Goal: Information Seeking & Learning: Learn about a topic

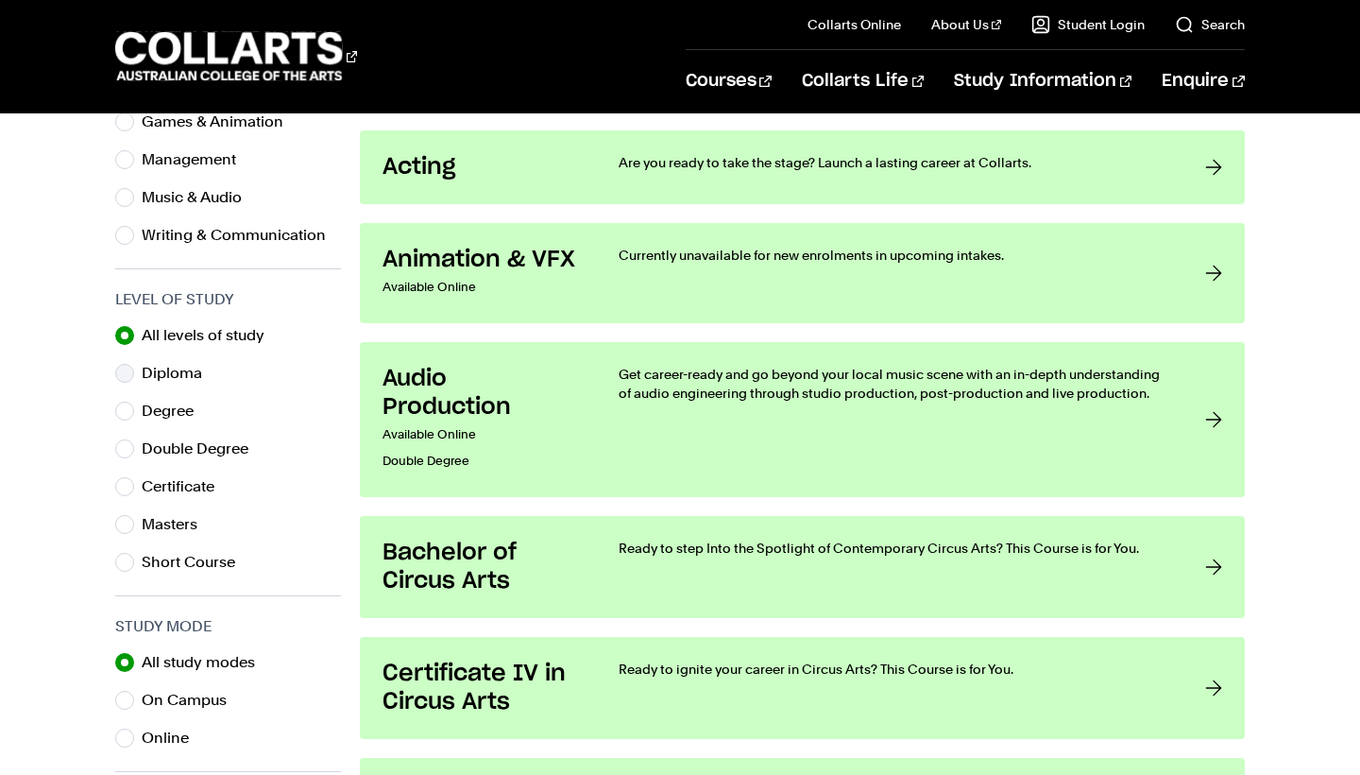
scroll to position [751, 0]
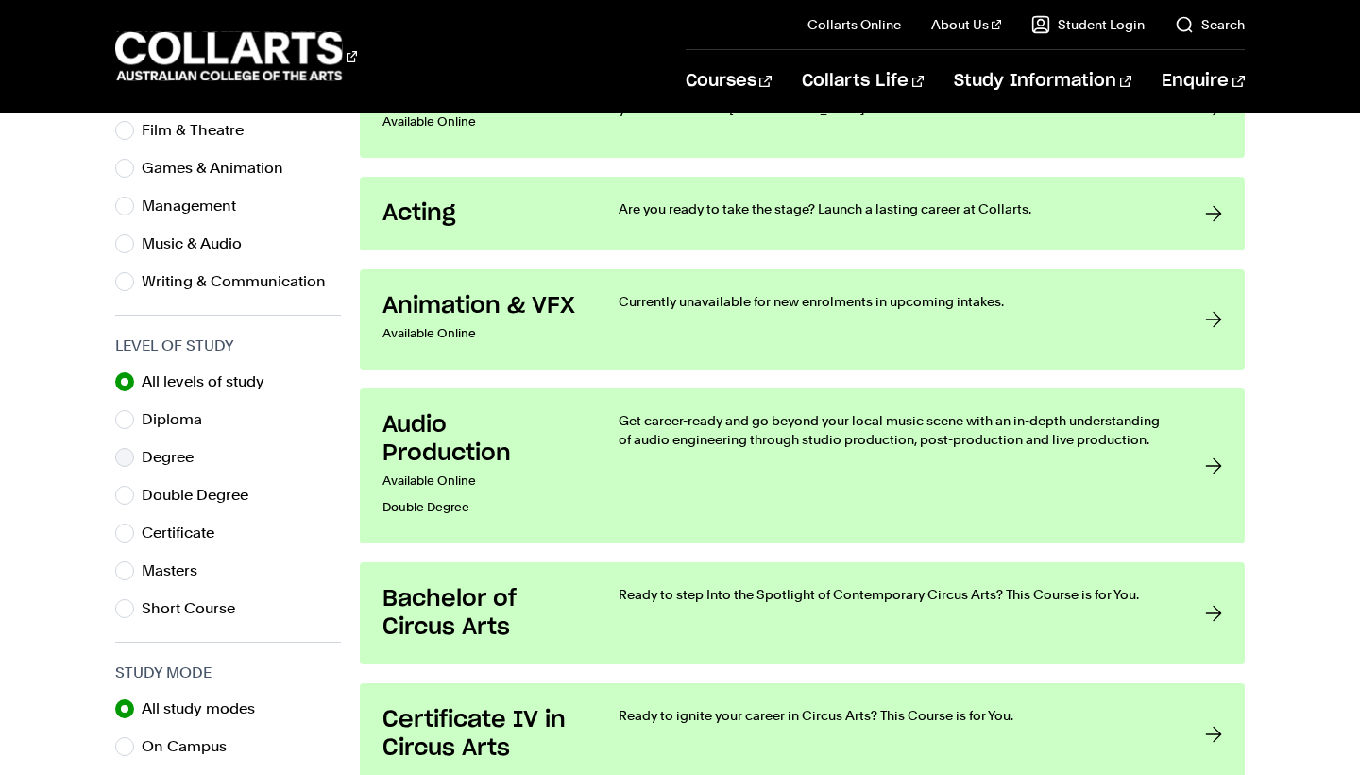
click at [132, 451] on input "Degree" at bounding box center [124, 457] width 19 height 19
radio input "true"
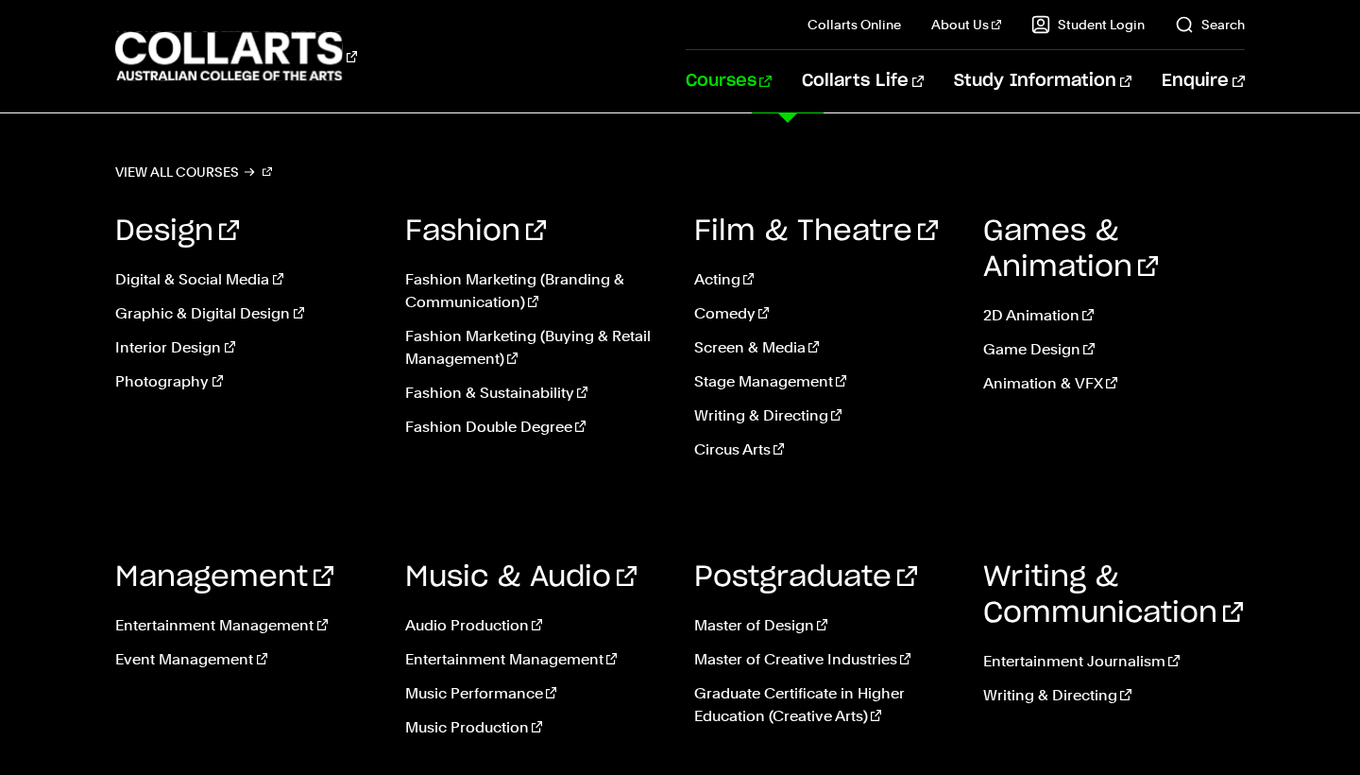
click at [772, 80] on link "Courses" at bounding box center [729, 81] width 86 height 62
click at [463, 394] on link "Fashion & Sustainability" at bounding box center [535, 393] width 261 height 23
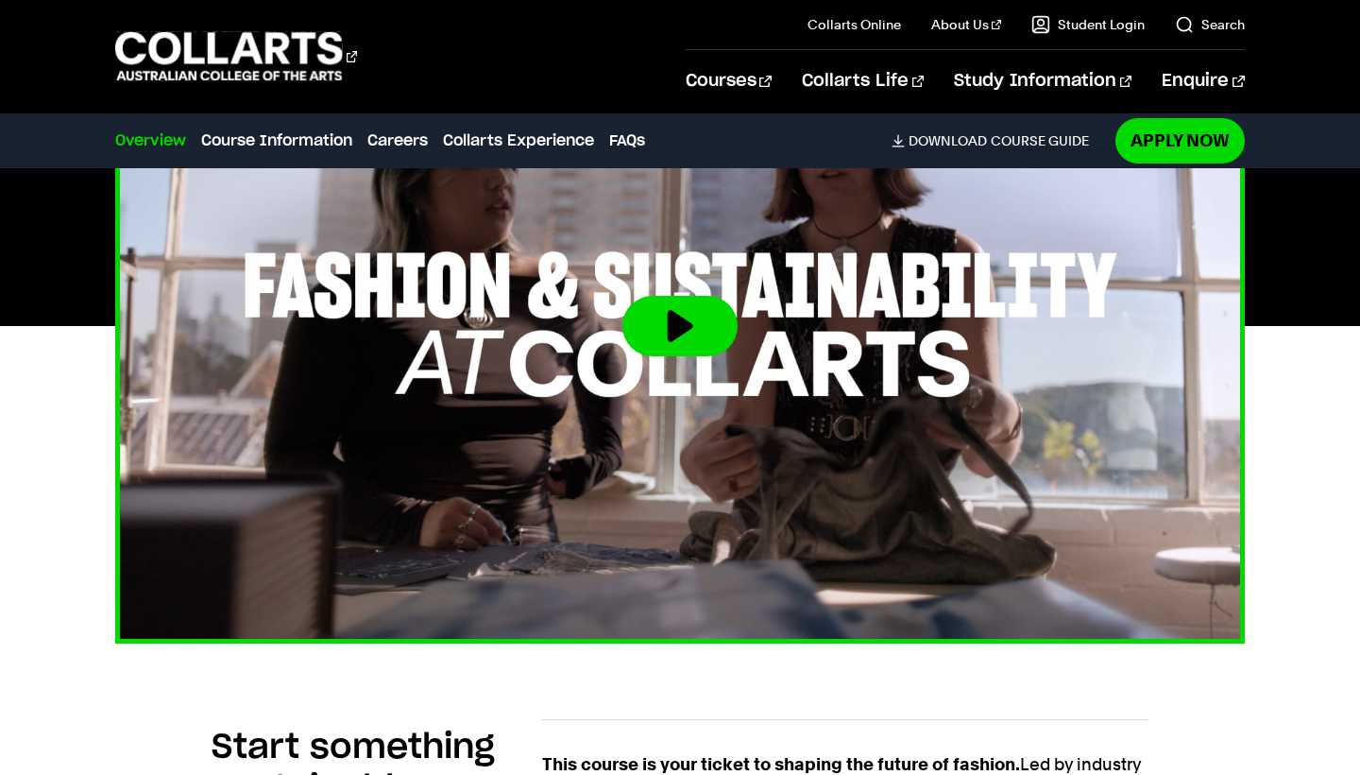
click at [662, 358] on img at bounding box center [681, 325] width 1242 height 699
click at [668, 356] on button at bounding box center [680, 326] width 115 height 60
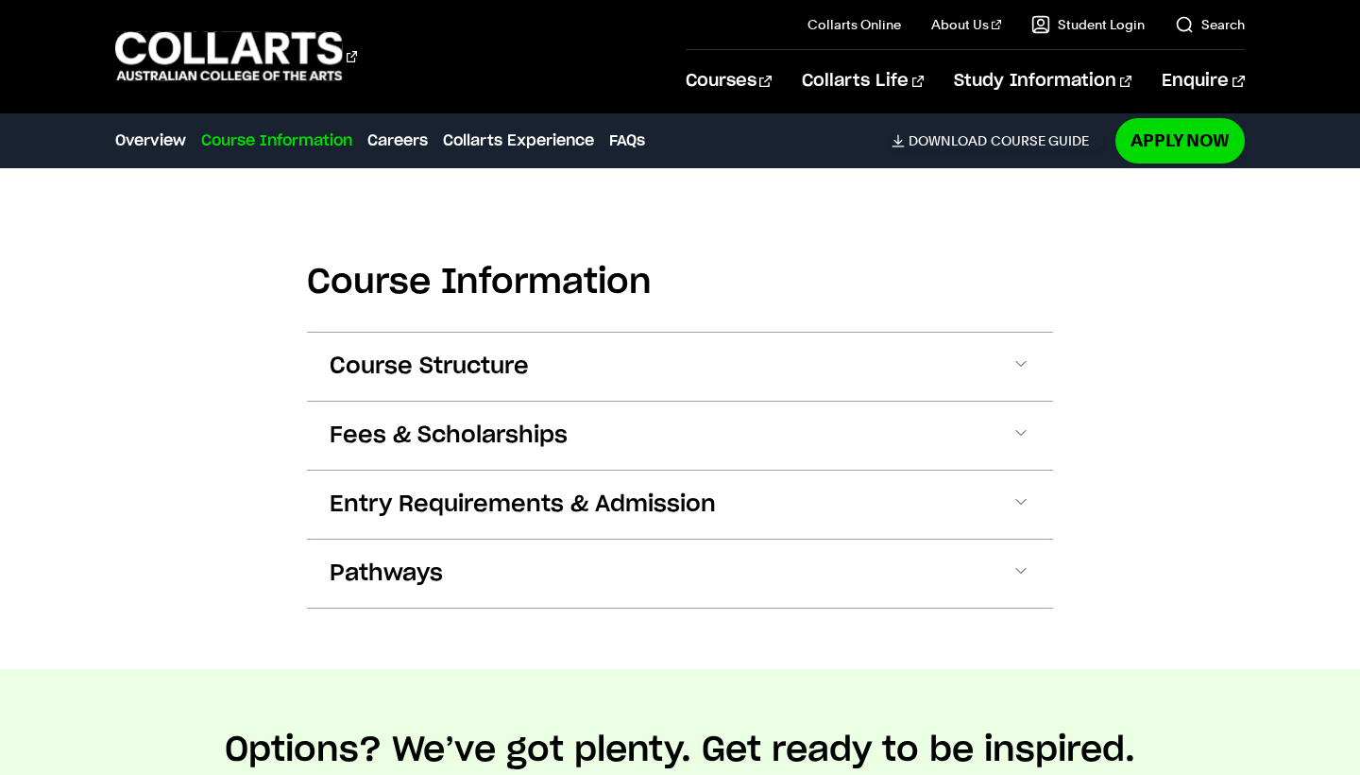
scroll to position [1869, 0]
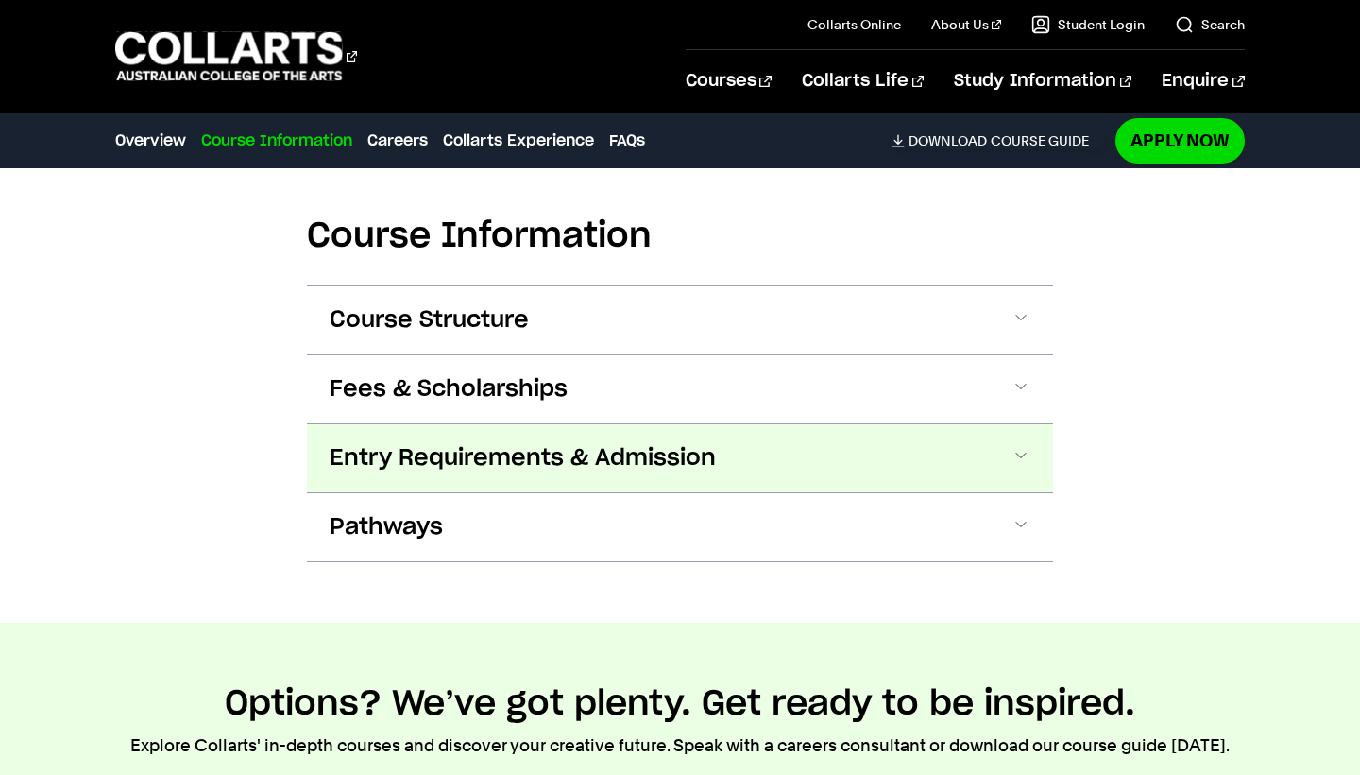
click at [387, 463] on span "Entry Requirements & Admission" at bounding box center [523, 458] width 386 height 30
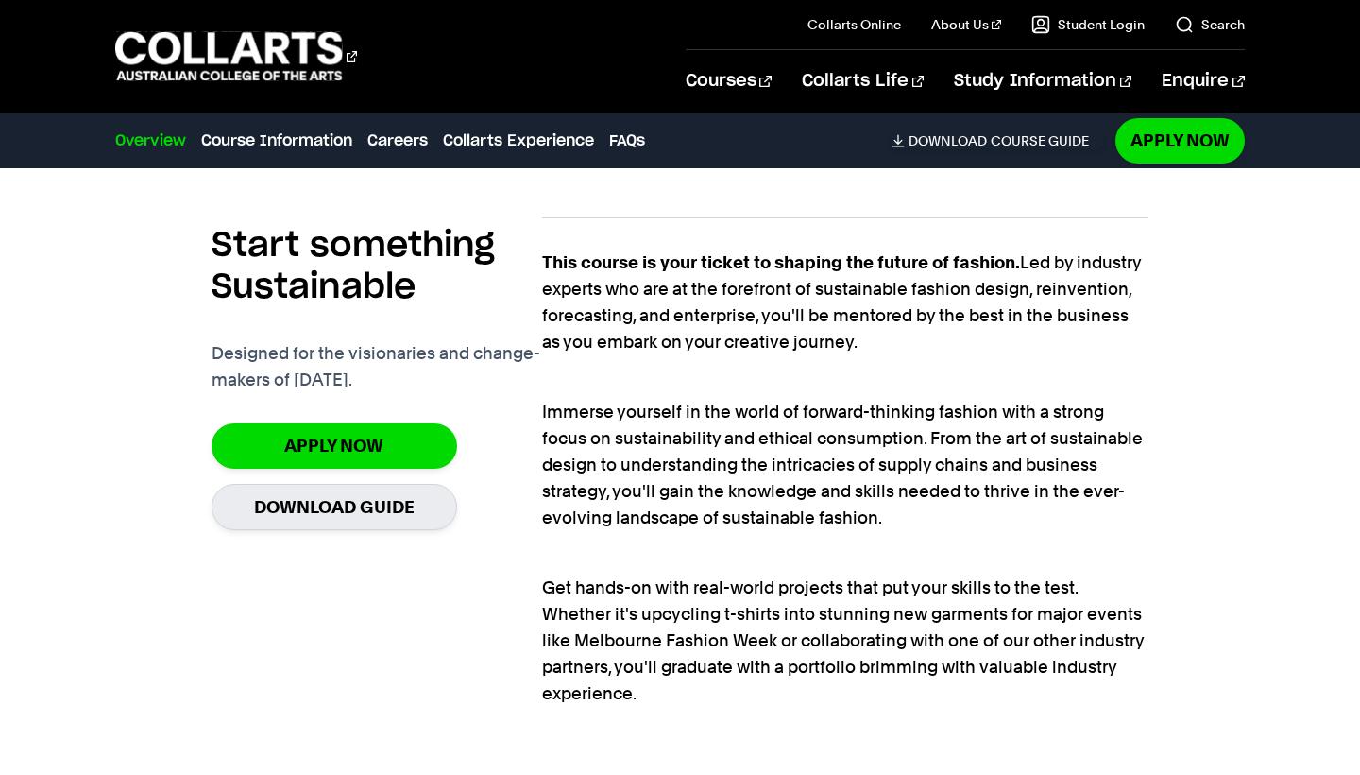
scroll to position [475, 0]
